Goal: Information Seeking & Learning: Learn about a topic

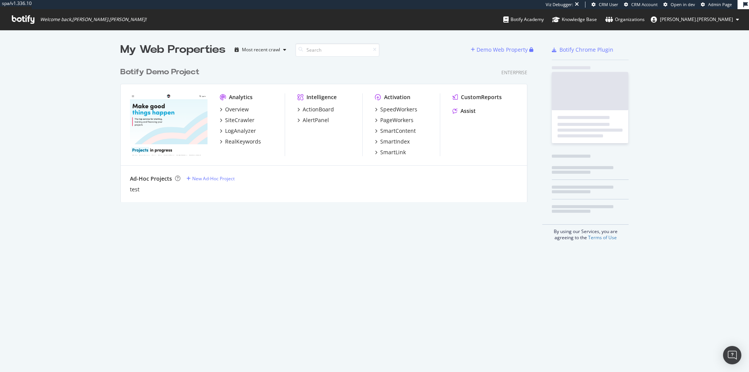
scroll to position [144, 413]
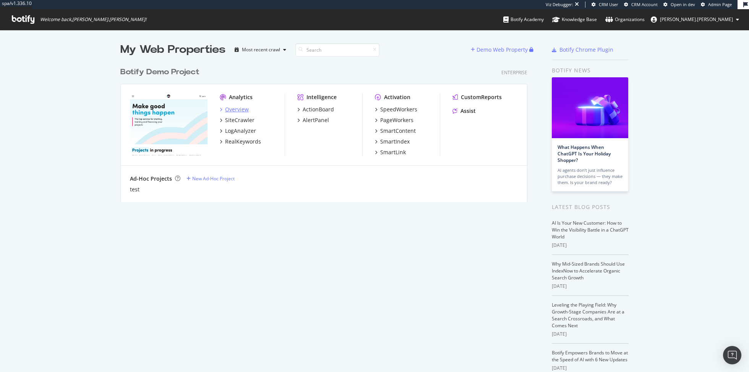
click at [238, 109] on div "Overview" at bounding box center [237, 109] width 24 height 8
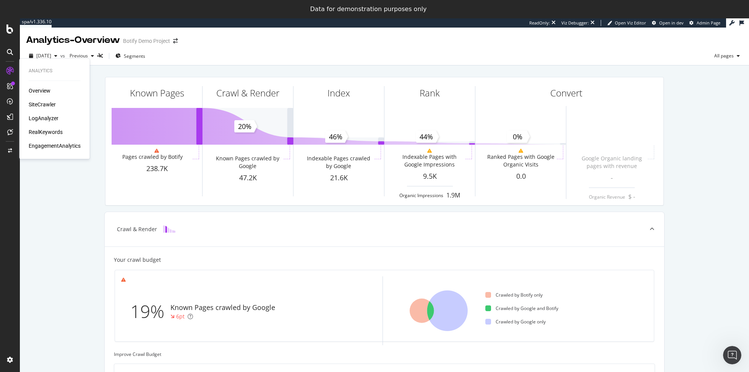
click at [39, 129] on div "RealKeywords" at bounding box center [46, 132] width 34 height 8
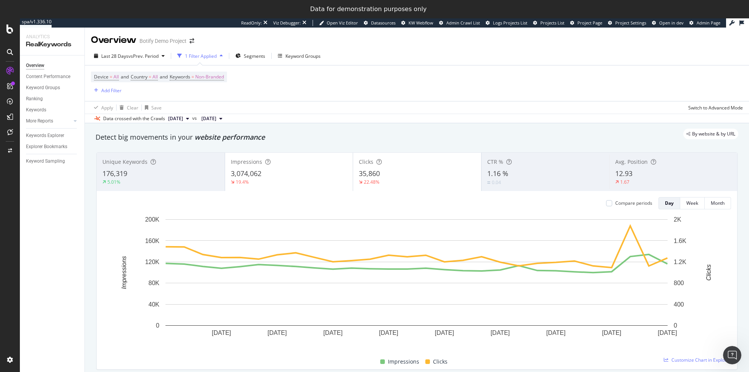
click at [194, 183] on div "5.01%" at bounding box center [160, 181] width 117 height 7
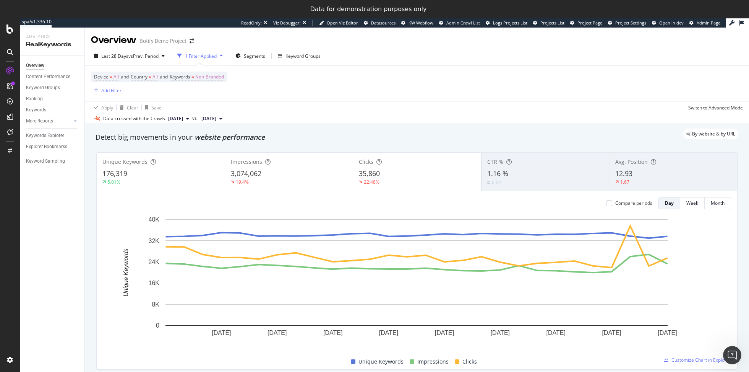
click at [527, 180] on div "0.04" at bounding box center [545, 181] width 117 height 7
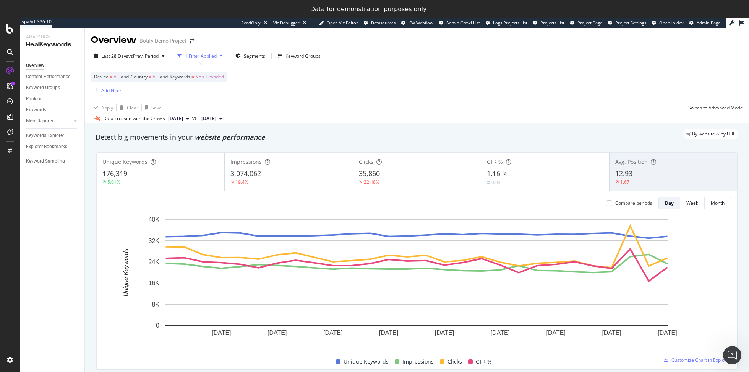
click at [629, 172] on span "12.93" at bounding box center [623, 173] width 17 height 9
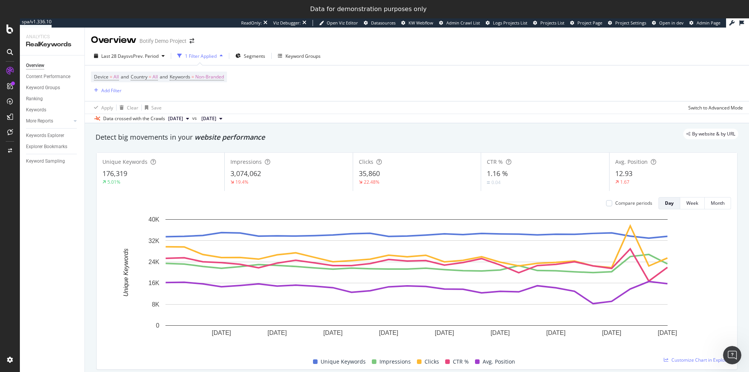
click at [141, 182] on div "5.01%" at bounding box center [160, 181] width 116 height 7
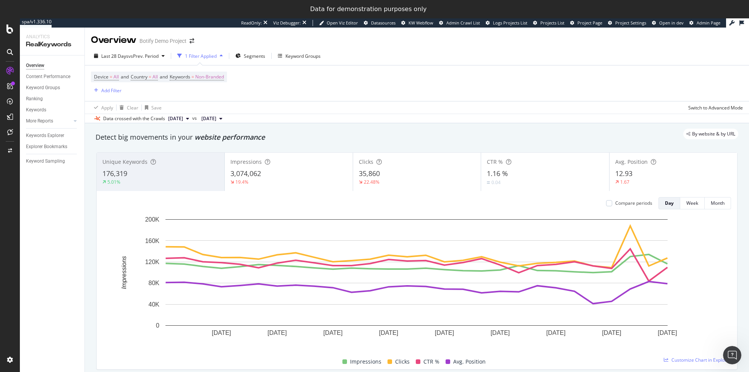
click at [508, 178] on div "1.16 %" at bounding box center [545, 174] width 116 height 10
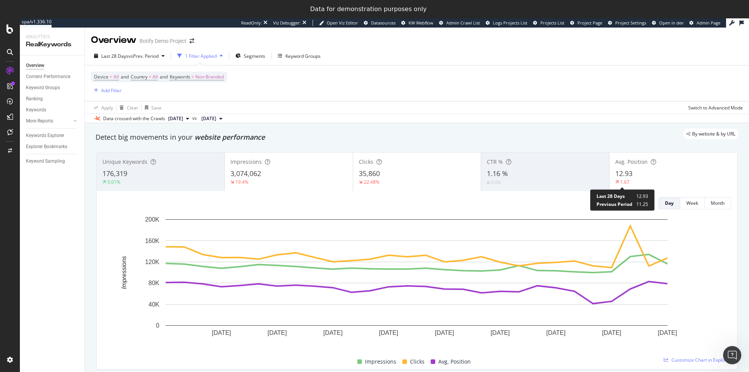
click at [631, 180] on div "1.67" at bounding box center [624, 181] width 19 height 7
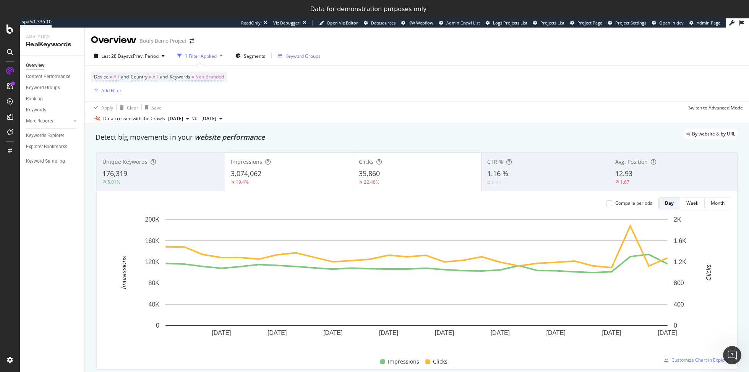
click at [302, 56] on div "Keyword Groups" at bounding box center [303, 56] width 35 height 6
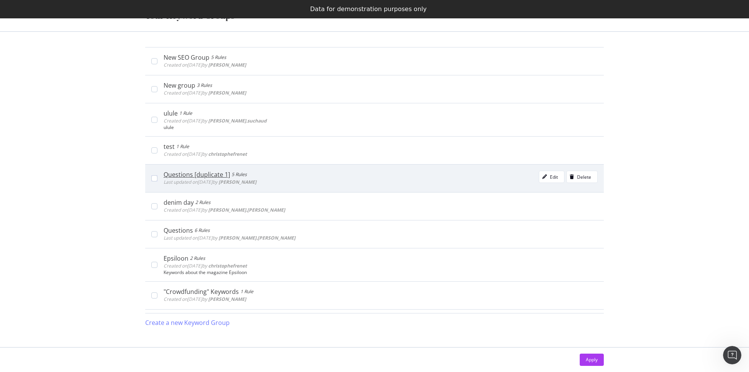
click at [263, 178] on div "Questions [duplicate 1] 5 Rules Last updated on 2022 Apr 6th by leslie Edit Del…" at bounding box center [381, 177] width 434 height 15
click at [548, 179] on div "modal" at bounding box center [544, 176] width 11 height 5
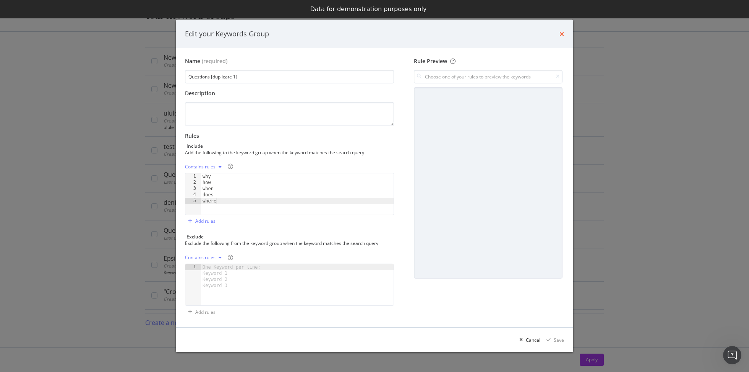
click at [560, 31] on icon "times" at bounding box center [562, 34] width 5 height 6
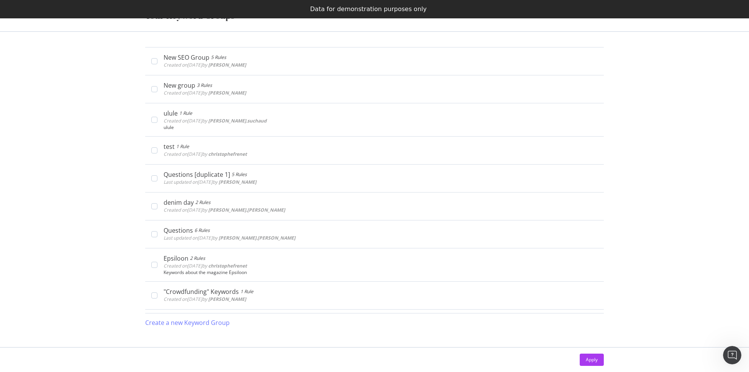
click at [98, 265] on div "Your Keyword Groups New SEO Group 5 Rules Created on 2024 Aug 13th by colleen E…" at bounding box center [374, 186] width 749 height 372
click at [157, 17] on div "Data for demonstration purposes only" at bounding box center [374, 9] width 749 height 18
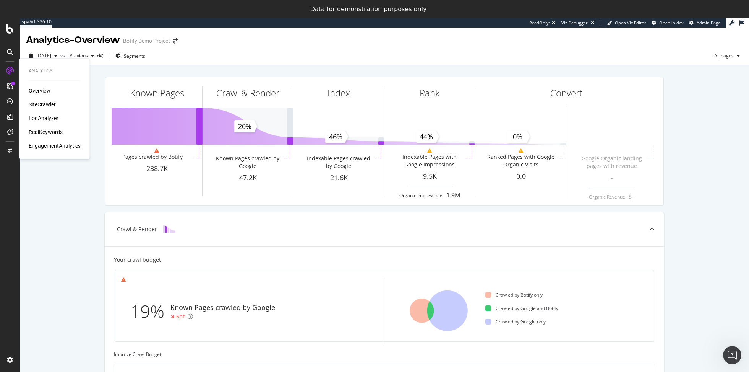
click at [42, 133] on div "RealKeywords" at bounding box center [46, 132] width 34 height 8
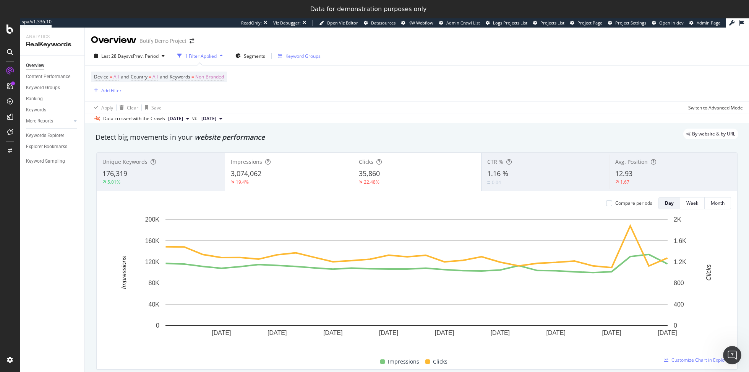
click at [302, 57] on div "Keyword Groups" at bounding box center [303, 56] width 35 height 6
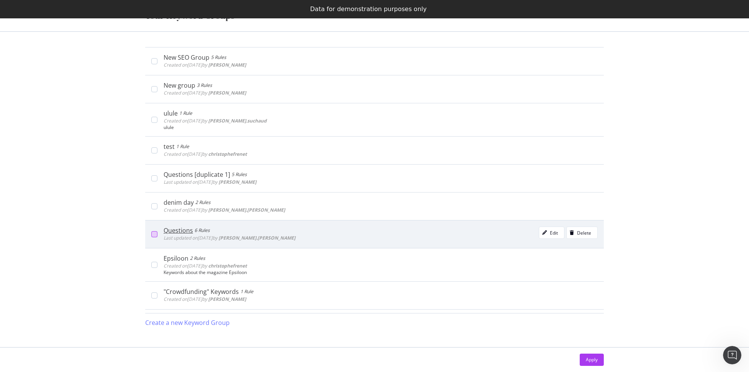
click at [154, 236] on div "modal" at bounding box center [154, 234] width 6 height 6
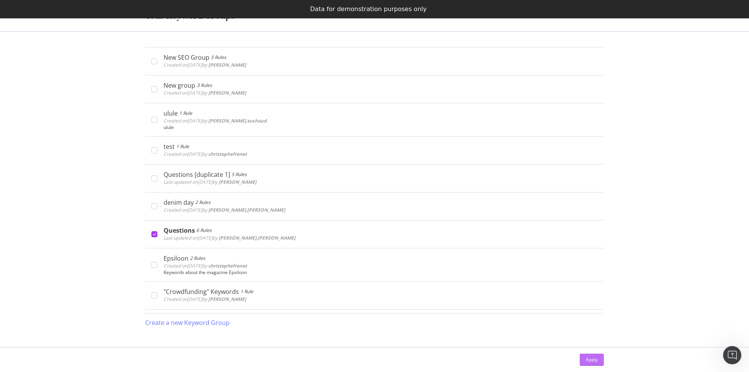
click at [593, 361] on div "Apply" at bounding box center [592, 359] width 12 height 6
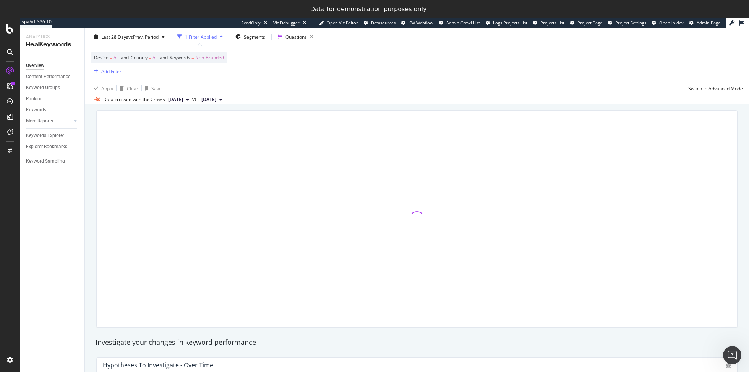
scroll to position [40, 0]
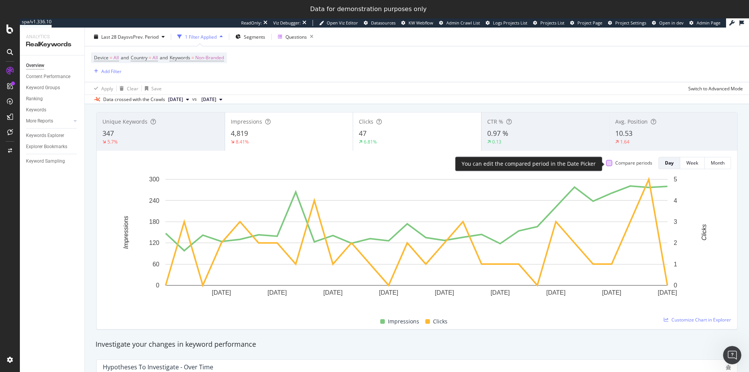
click at [610, 165] on div at bounding box center [609, 163] width 6 height 6
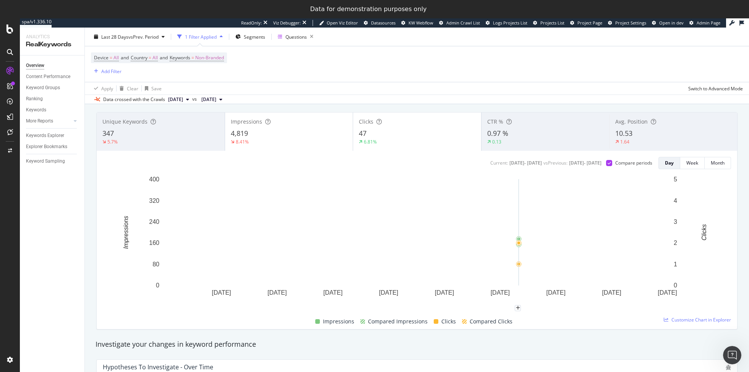
scroll to position [0, 0]
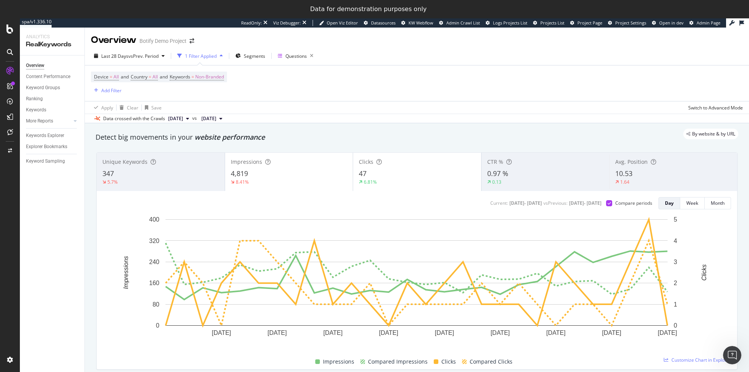
click at [323, 192] on div "Current: 2025 Jul. 23rd - 2025 Aug. 19th vs Previous : 2025 Jun. 25th - 2025 Ju…" at bounding box center [417, 280] width 641 height 178
click at [334, 180] on div "8.41%" at bounding box center [289, 181] width 117 height 7
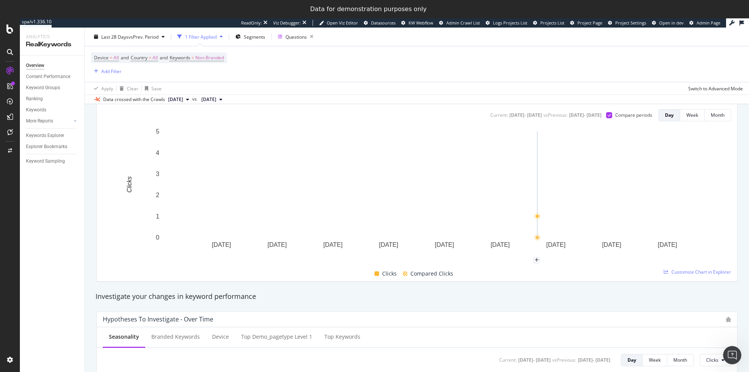
scroll to position [112, 0]
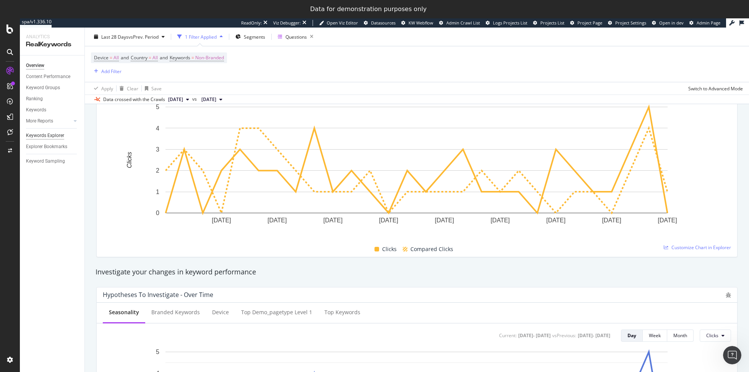
click at [38, 135] on div "Keywords Explorer" at bounding box center [45, 135] width 38 height 8
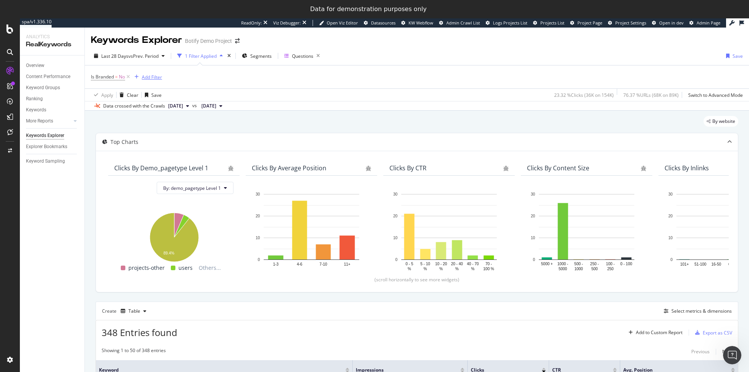
click at [155, 79] on div "Add Filter" at bounding box center [152, 77] width 20 height 6
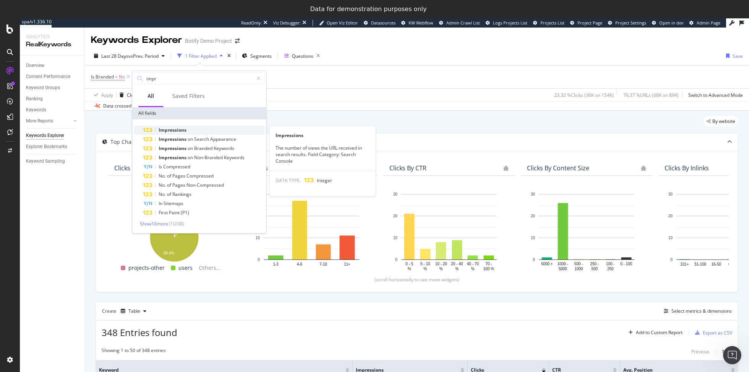
type input "impr"
click at [193, 128] on div "Impressions" at bounding box center [204, 129] width 122 height 9
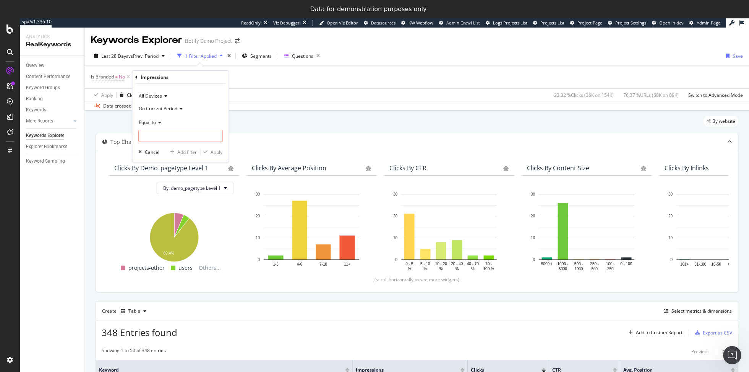
click at [151, 120] on span "Equal to" at bounding box center [147, 122] width 17 height 6
click at [166, 107] on span "On Current Period" at bounding box center [158, 108] width 39 height 6
click at [163, 153] on span "Diff. Between Period - value" at bounding box center [171, 154] width 59 height 6
click at [156, 122] on icon at bounding box center [158, 122] width 5 height 5
click at [159, 155] on span "Less than" at bounding box center [152, 157] width 20 height 6
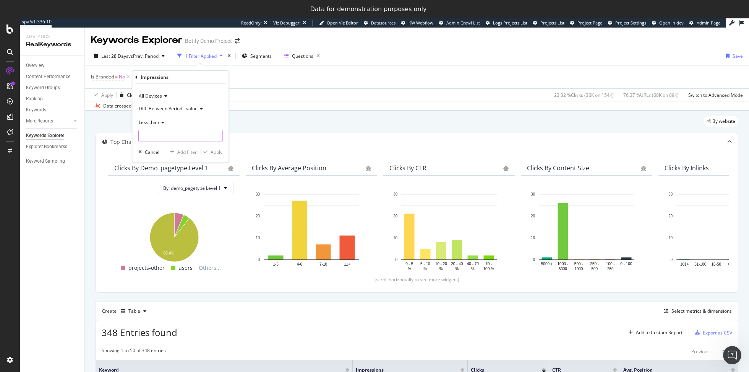
click at [156, 139] on input "number" at bounding box center [180, 136] width 84 height 12
type input "0"
click at [213, 154] on div "Apply" at bounding box center [217, 152] width 12 height 6
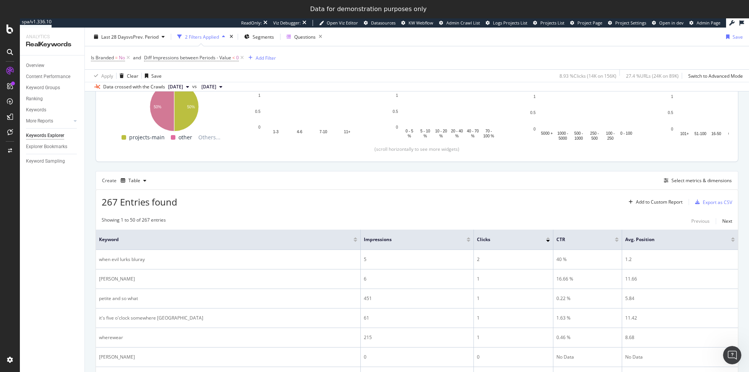
scroll to position [192, 0]
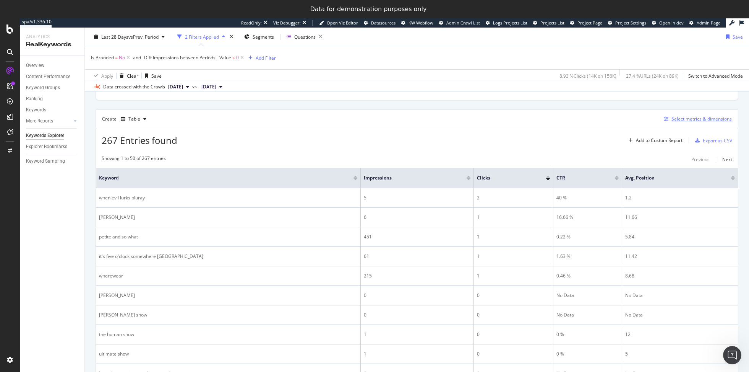
click at [696, 123] on div "Select metrics & dimensions" at bounding box center [696, 119] width 71 height 8
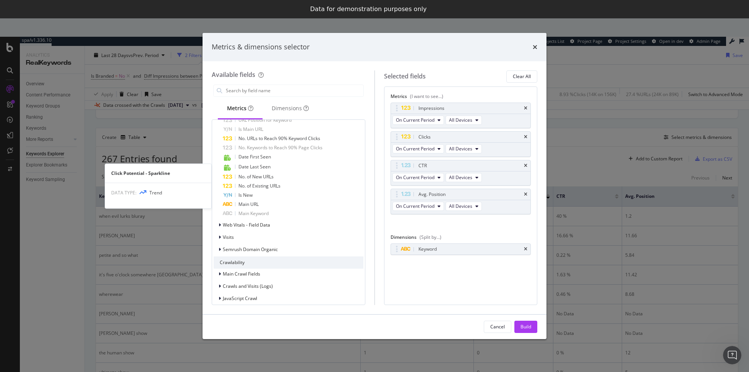
scroll to position [291, 0]
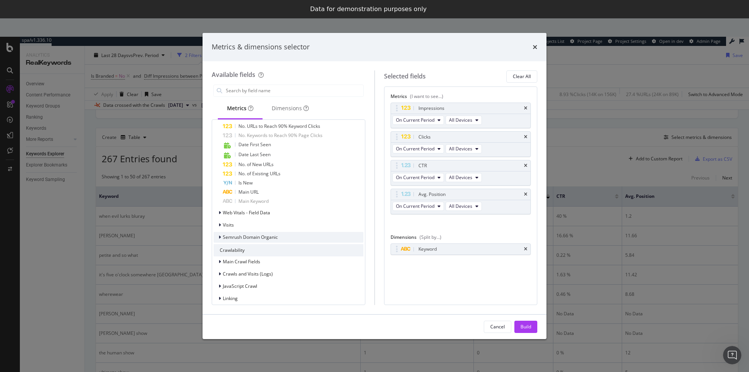
click at [220, 235] on icon "modal" at bounding box center [220, 237] width 2 height 5
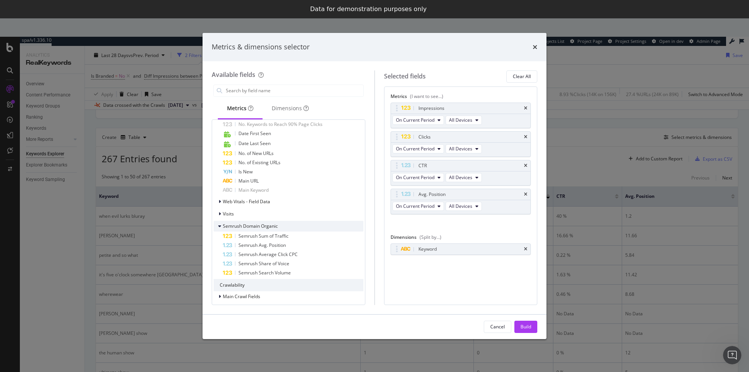
scroll to position [306, 0]
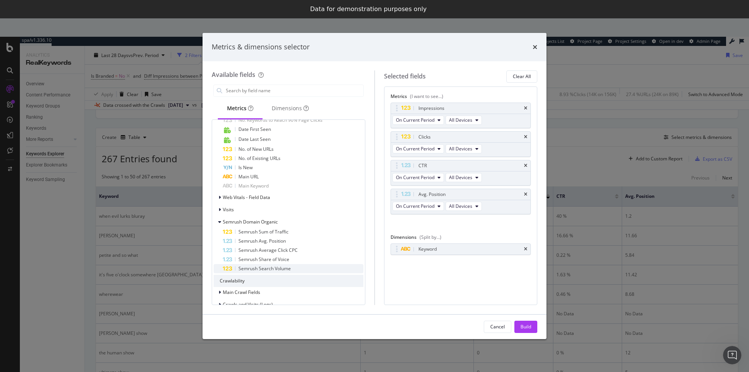
click at [299, 266] on div "Semrush Search Volume" at bounding box center [293, 268] width 141 height 9
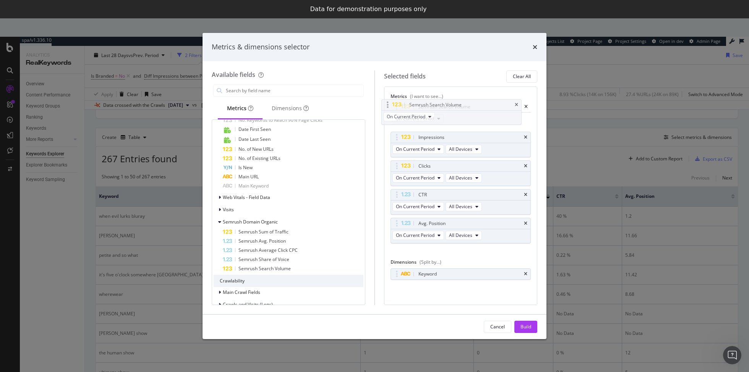
drag, startPoint x: 466, startPoint y: 231, endPoint x: 458, endPoint y: 114, distance: 117.6
click at [458, 114] on body "spa/v1.336.10 ReadOnly: Viz Debugger: Open Viz Editor Datasources KW Webflow Ad…" at bounding box center [374, 204] width 749 height 372
click at [527, 323] on div "Build" at bounding box center [526, 326] width 11 height 6
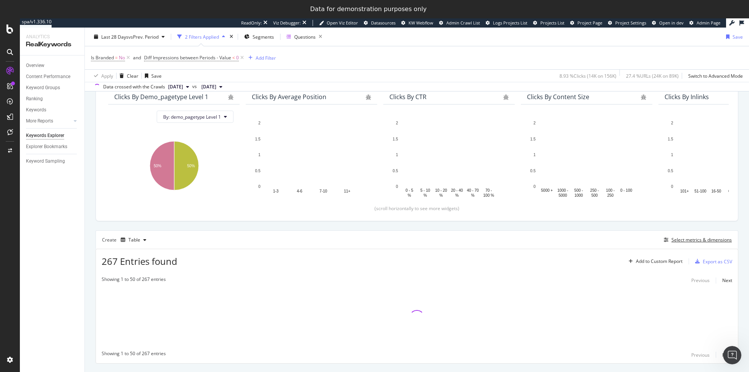
scroll to position [72, 0]
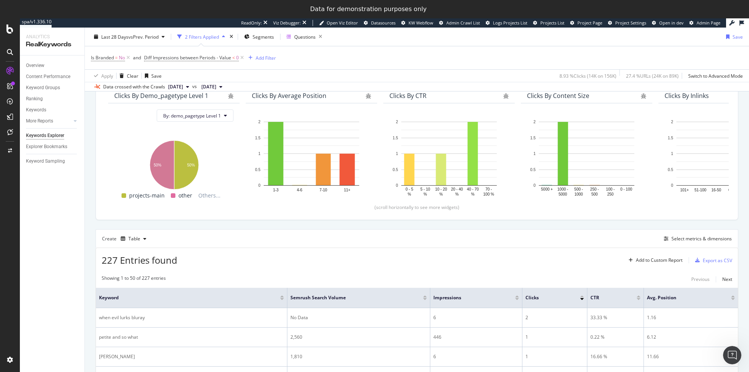
click at [427, 296] on div at bounding box center [425, 296] width 4 height 2
click at [442, 297] on div at bounding box center [443, 296] width 4 height 2
click at [443, 297] on div at bounding box center [443, 296] width 4 height 2
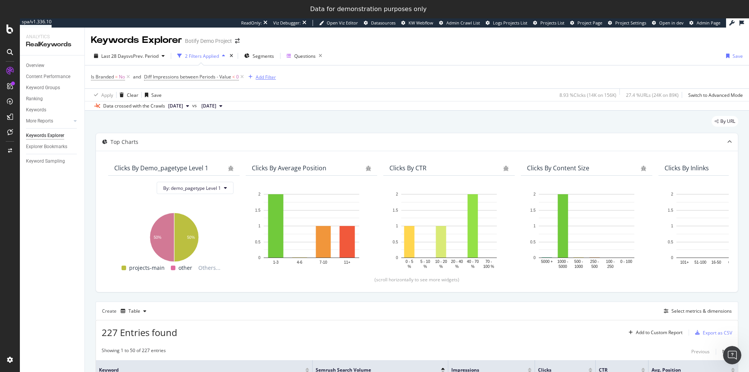
click at [268, 77] on div "Add Filter" at bounding box center [266, 77] width 20 height 6
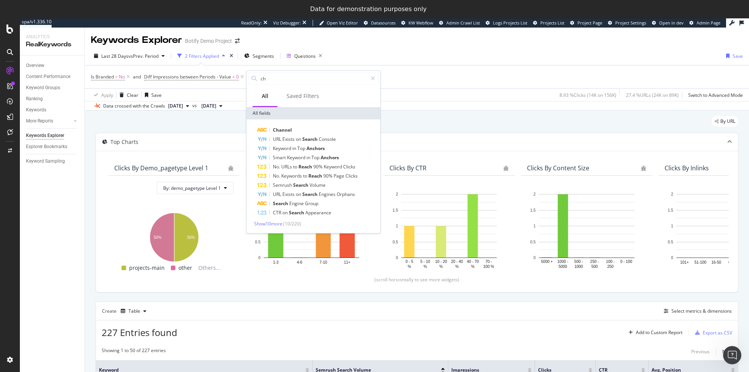
type input "c"
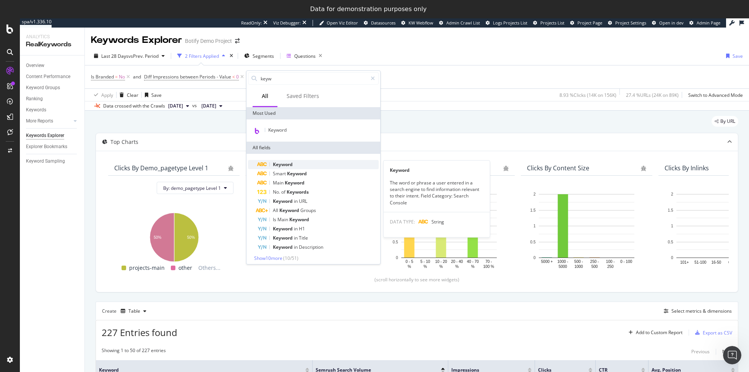
type input "keyw"
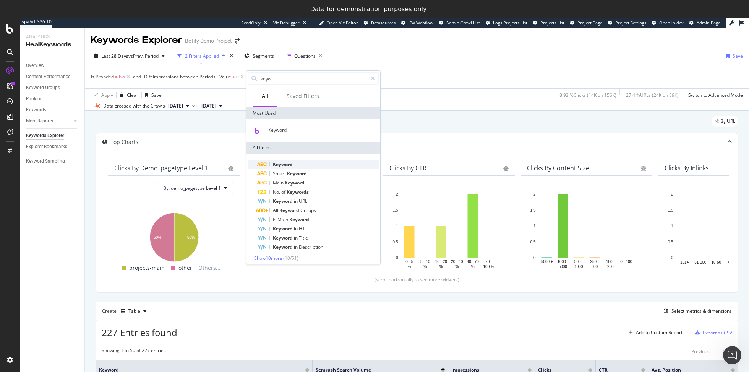
click at [289, 162] on span "Keyword" at bounding box center [283, 164] width 20 height 6
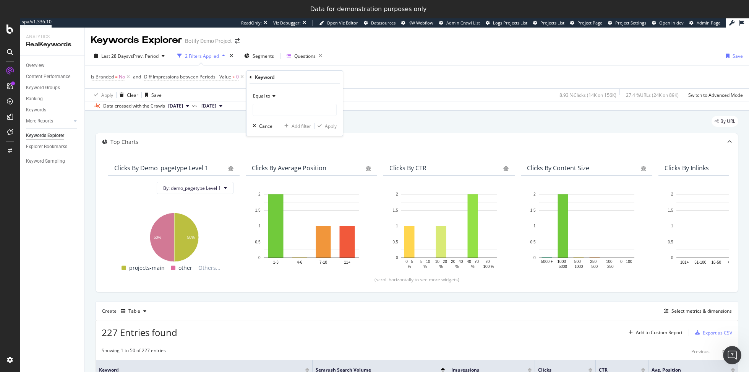
click at [274, 96] on icon at bounding box center [272, 96] width 5 height 5
click at [287, 170] on div "Contains" at bounding box center [296, 171] width 82 height 10
click at [283, 113] on input "text" at bounding box center [294, 110] width 83 height 12
type input "channel"
click at [333, 128] on div "Apply" at bounding box center [331, 126] width 12 height 6
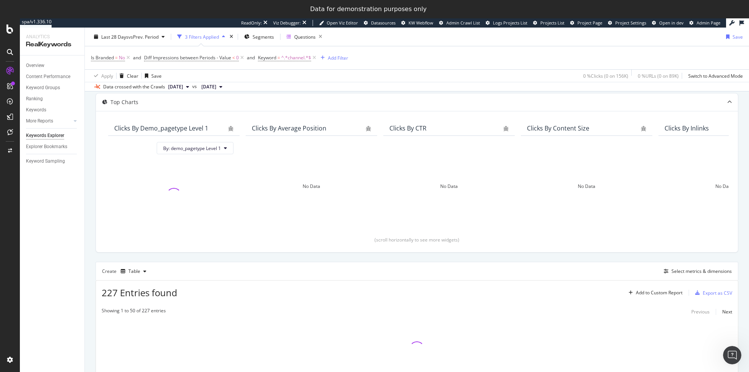
scroll to position [72, 0]
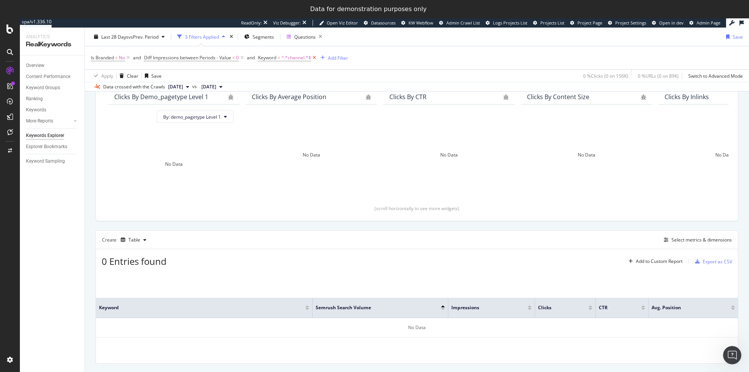
click at [316, 59] on icon at bounding box center [314, 58] width 6 height 8
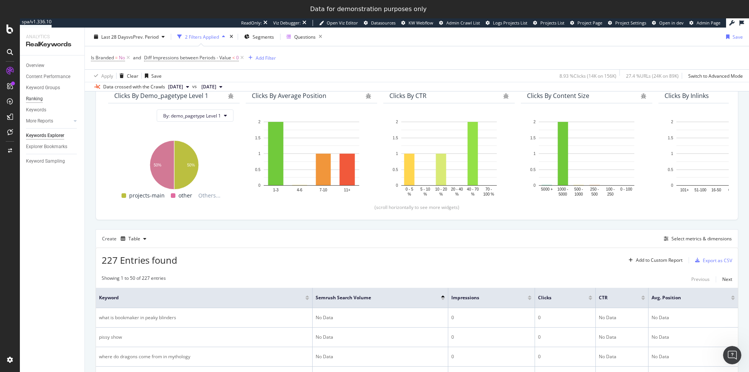
click at [36, 101] on div "Ranking" at bounding box center [34, 99] width 17 height 8
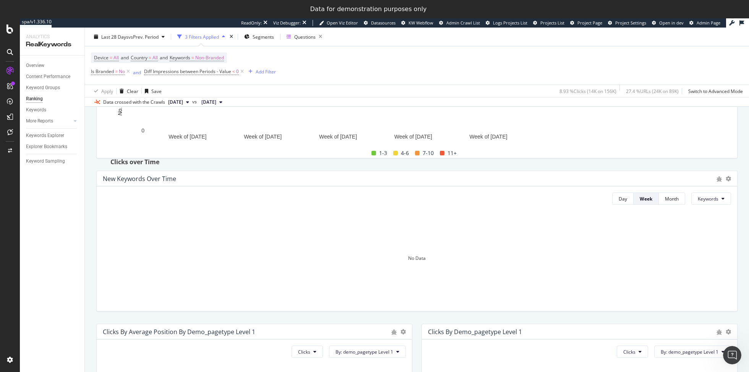
scroll to position [132, 0]
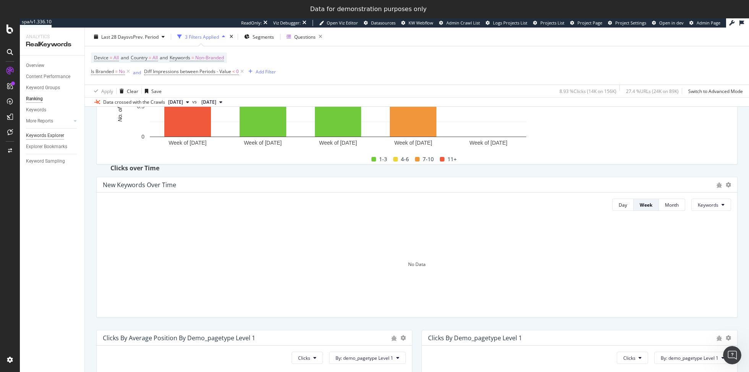
click at [56, 135] on div "Keywords Explorer" at bounding box center [45, 135] width 38 height 8
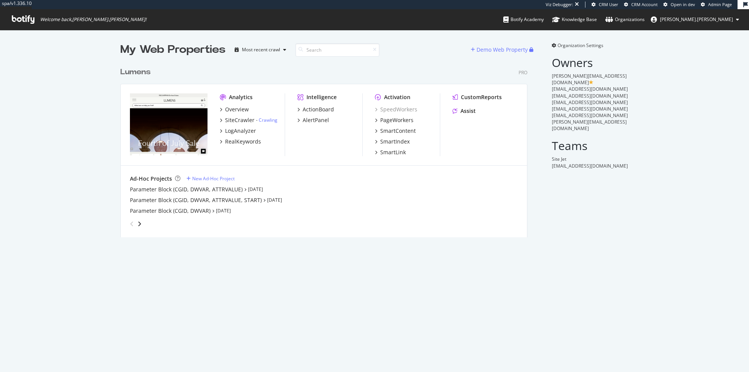
scroll to position [179, 413]
click at [240, 116] on div "SiteCrawler" at bounding box center [239, 120] width 29 height 8
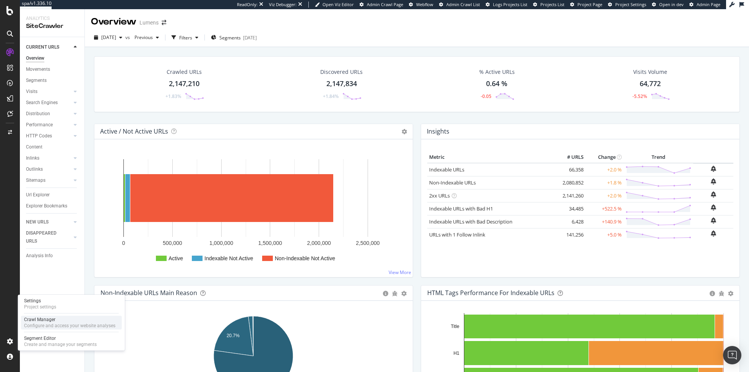
click at [36, 323] on div "Configure and access your website analyses" at bounding box center [69, 325] width 91 height 6
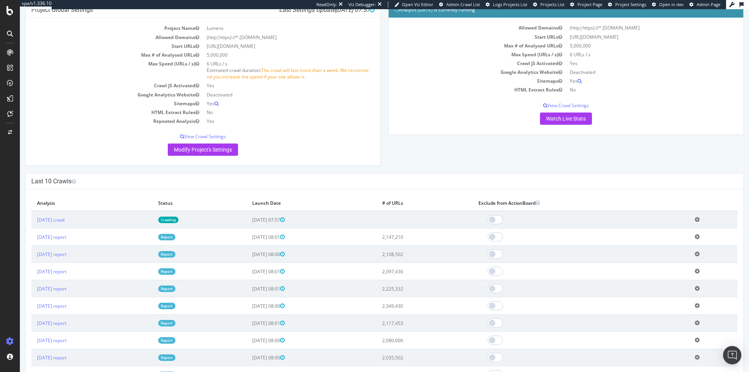
scroll to position [74, 0]
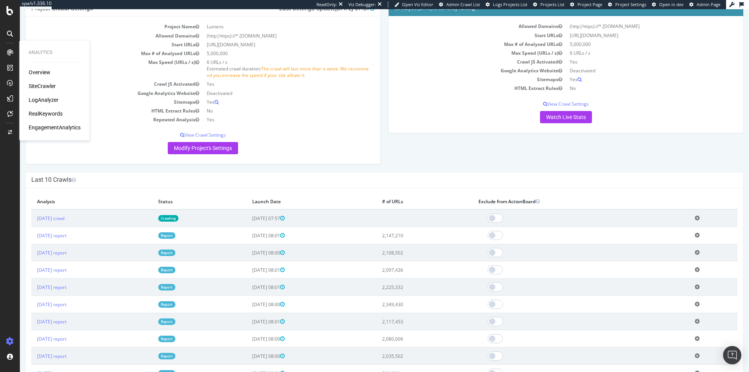
click at [49, 114] on div "RealKeywords" at bounding box center [46, 114] width 34 height 8
